Goal: Find specific page/section: Find specific page/section

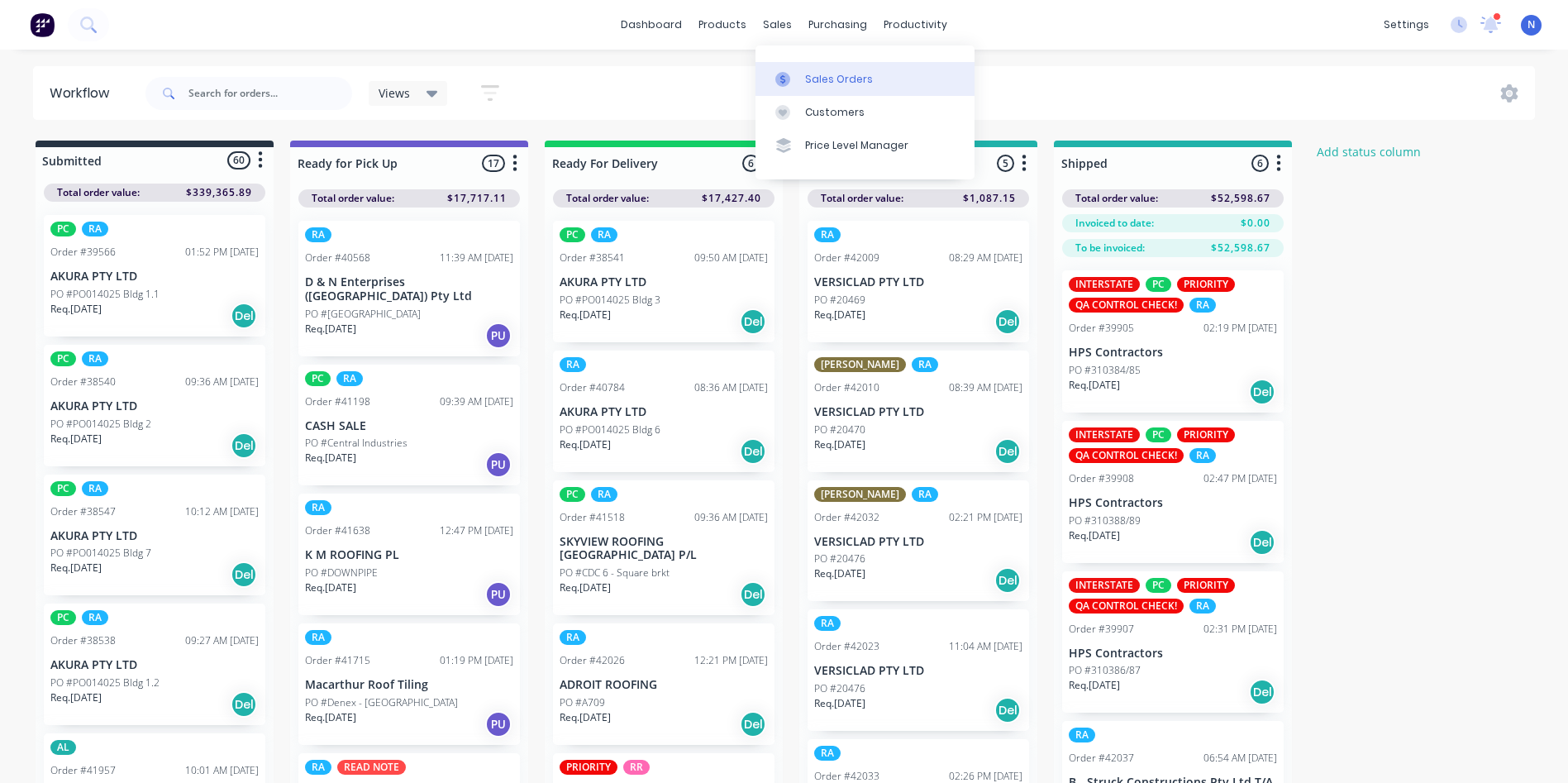
click at [820, 78] on div "Sales Orders" at bounding box center [838, 79] width 68 height 15
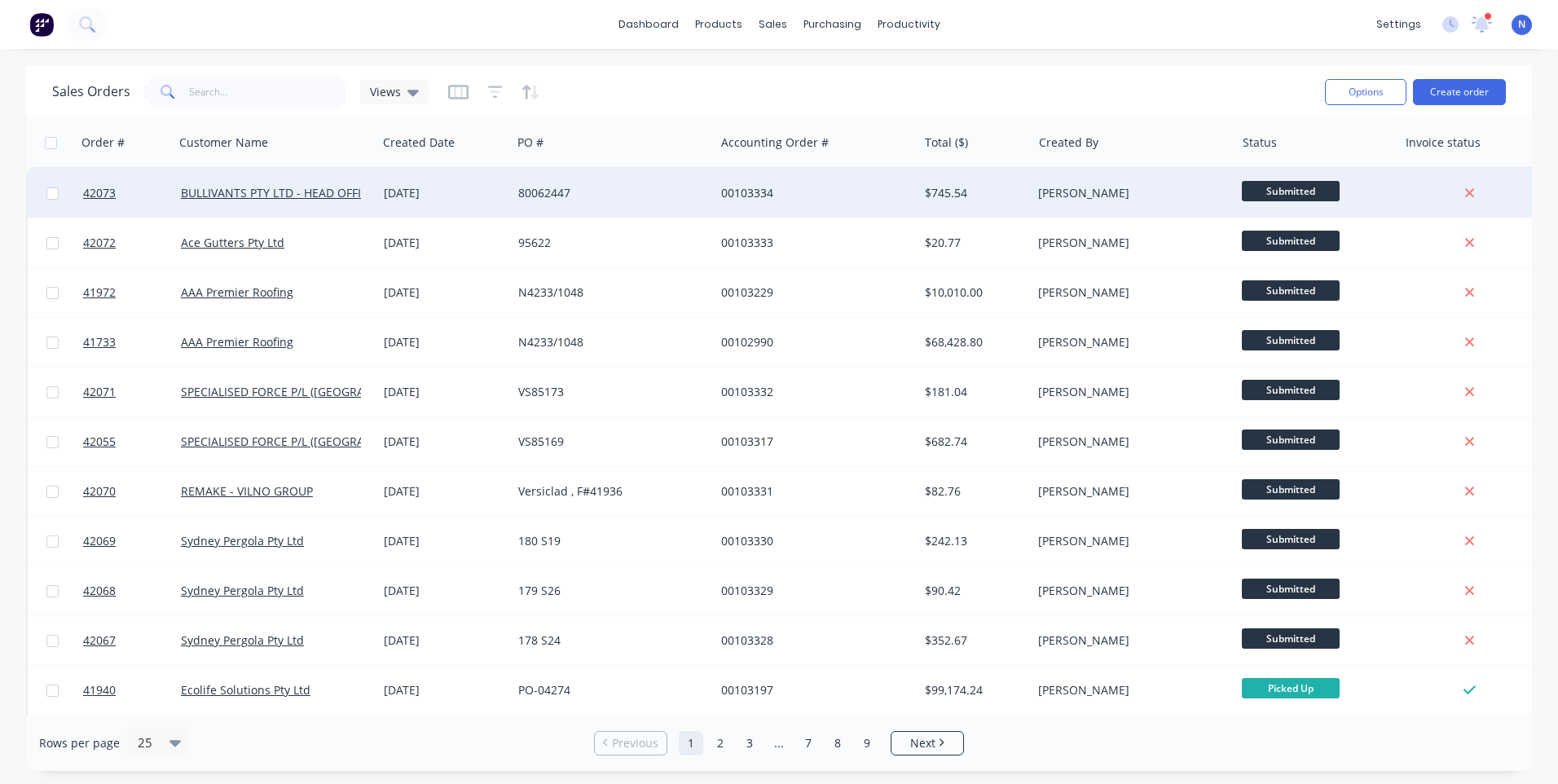
click at [252, 202] on div "BULLIVANTS PTY LTD - HEAD OFFICE" at bounding box center [275, 193] width 203 height 49
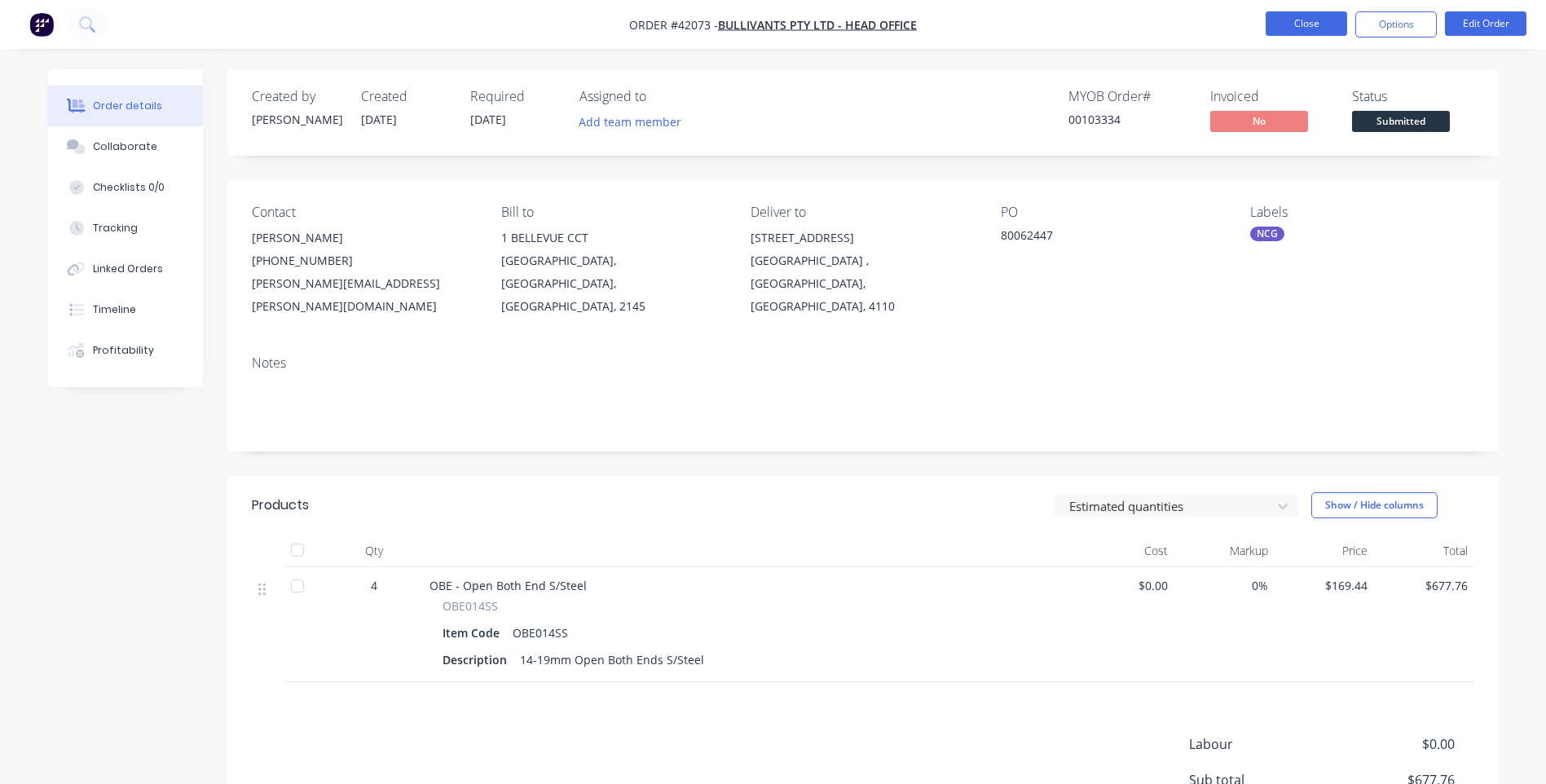
click at [1298, 24] on button "Close" at bounding box center [1306, 24] width 82 height 25
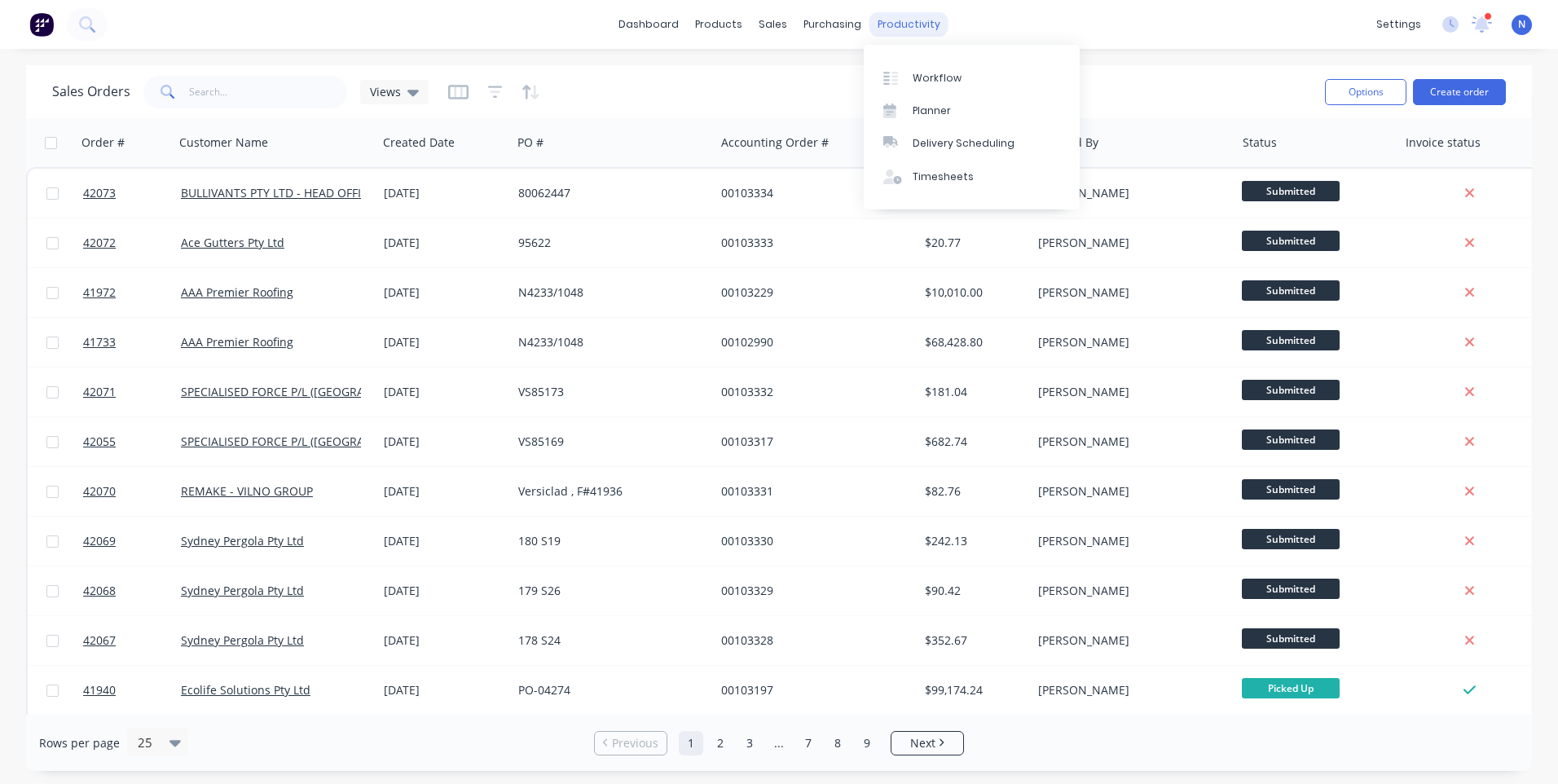
click at [892, 34] on div "productivity" at bounding box center [909, 25] width 79 height 25
click at [926, 72] on div "Workflow" at bounding box center [937, 78] width 49 height 15
